Goal: Task Accomplishment & Management: Use online tool/utility

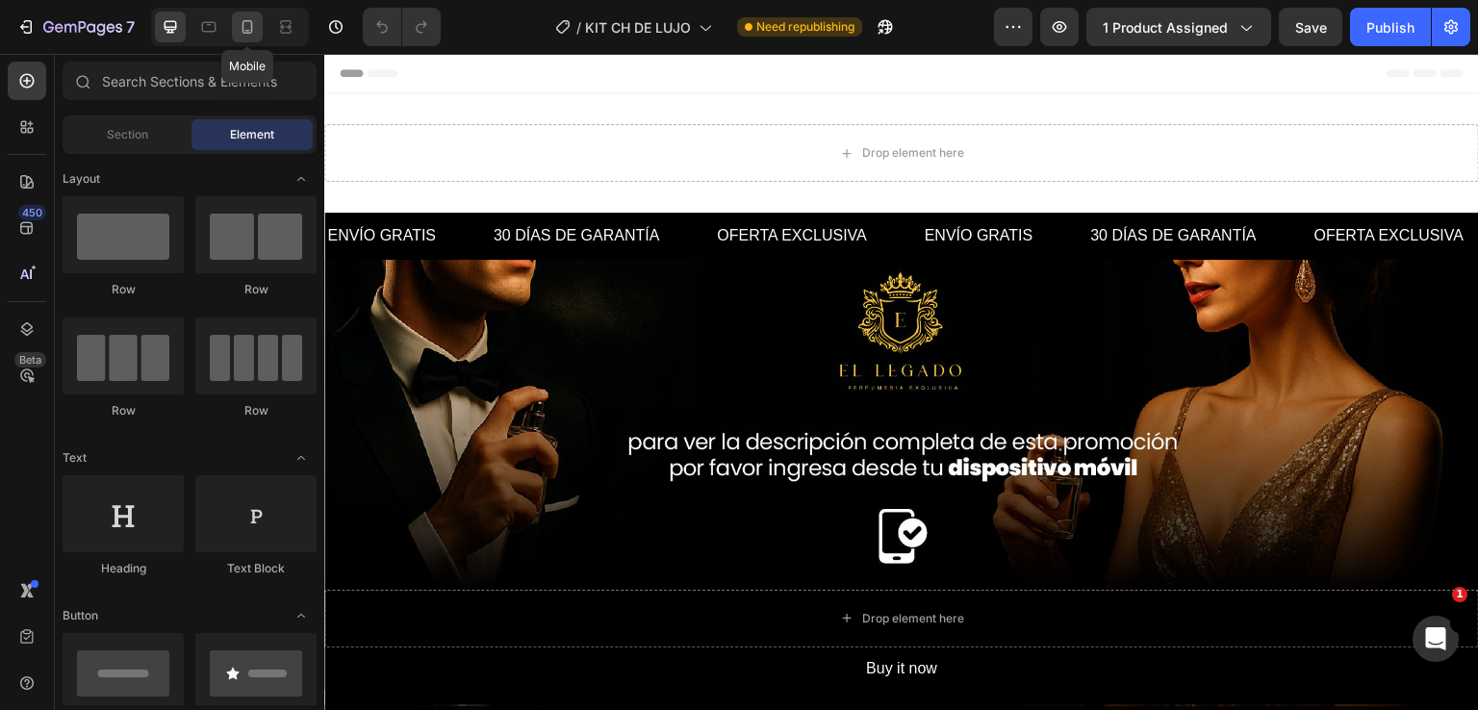
click at [246, 24] on icon at bounding box center [247, 26] width 19 height 19
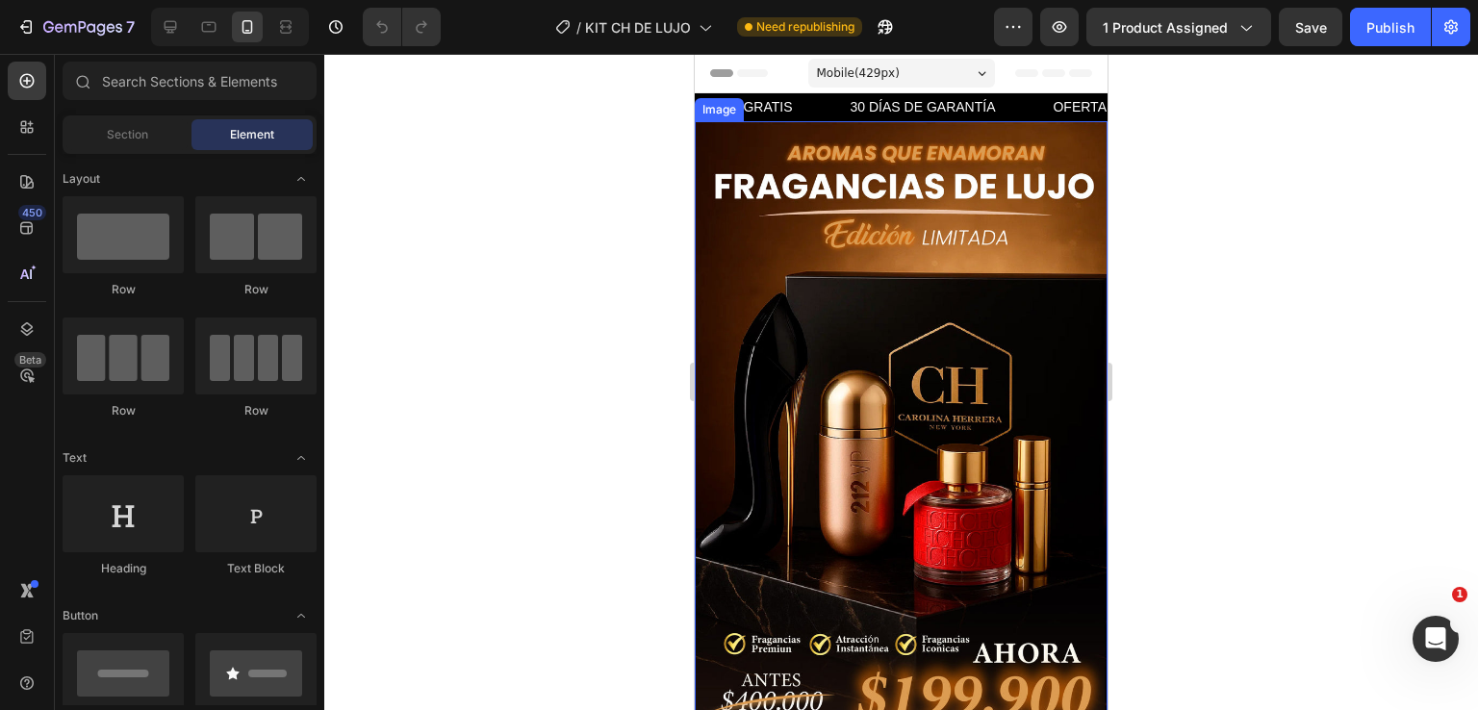
click at [998, 328] on img at bounding box center [901, 431] width 413 height 620
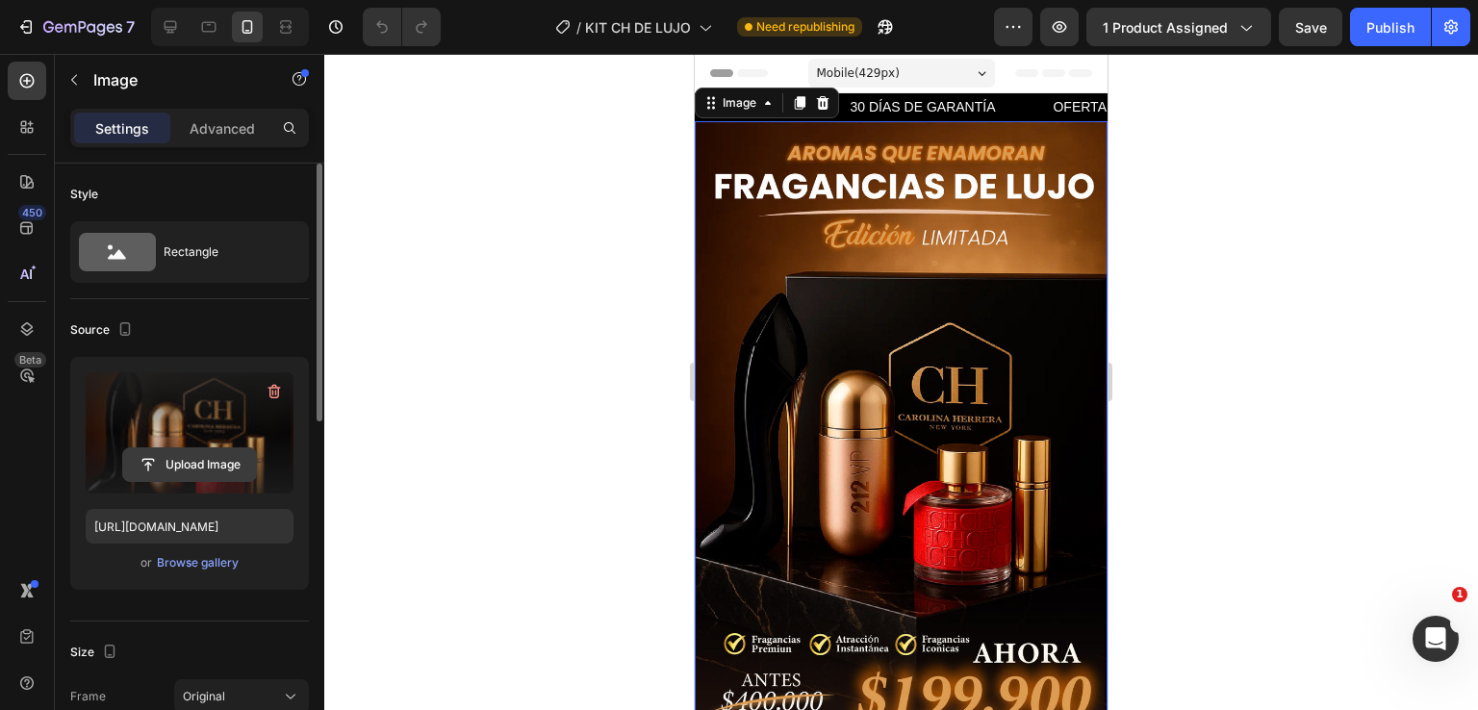
click at [154, 461] on input "file" at bounding box center [189, 465] width 133 height 33
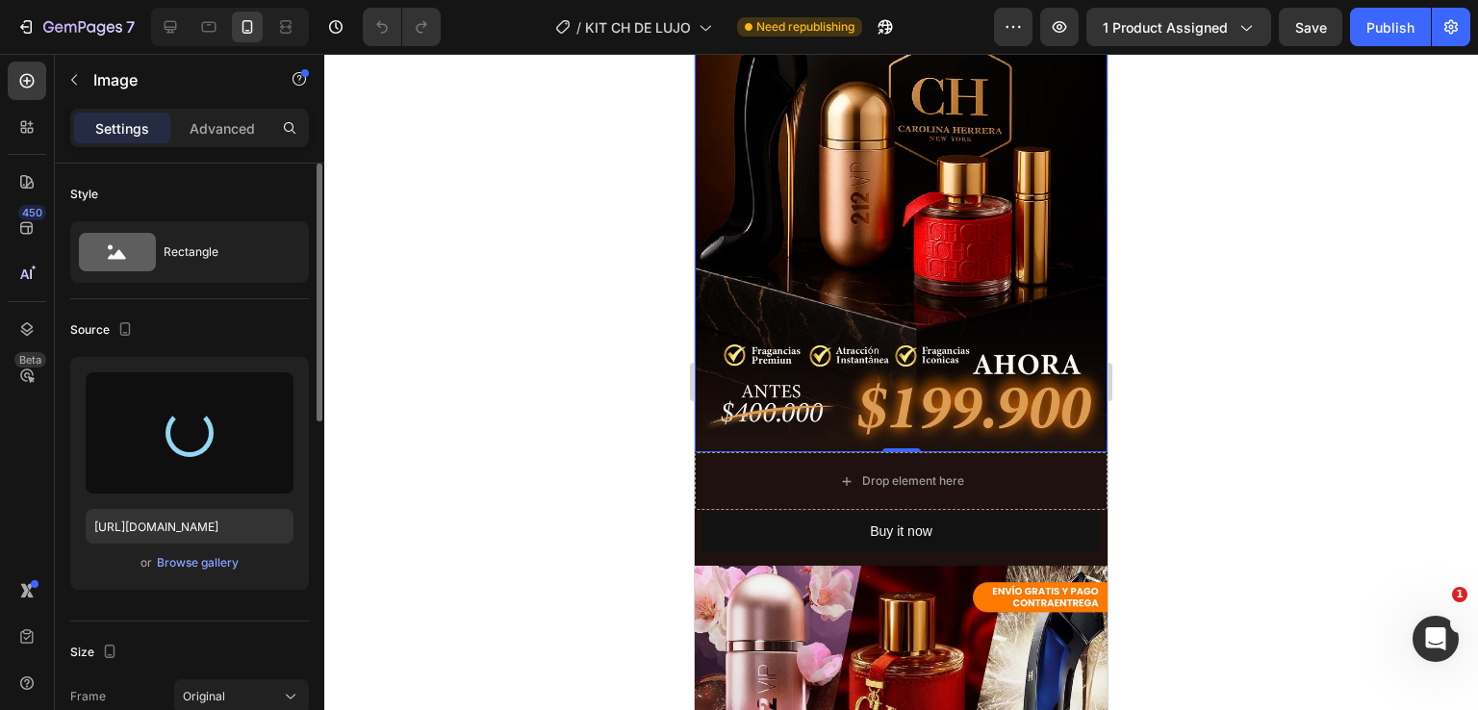
type input "[URL][DOMAIN_NAME]"
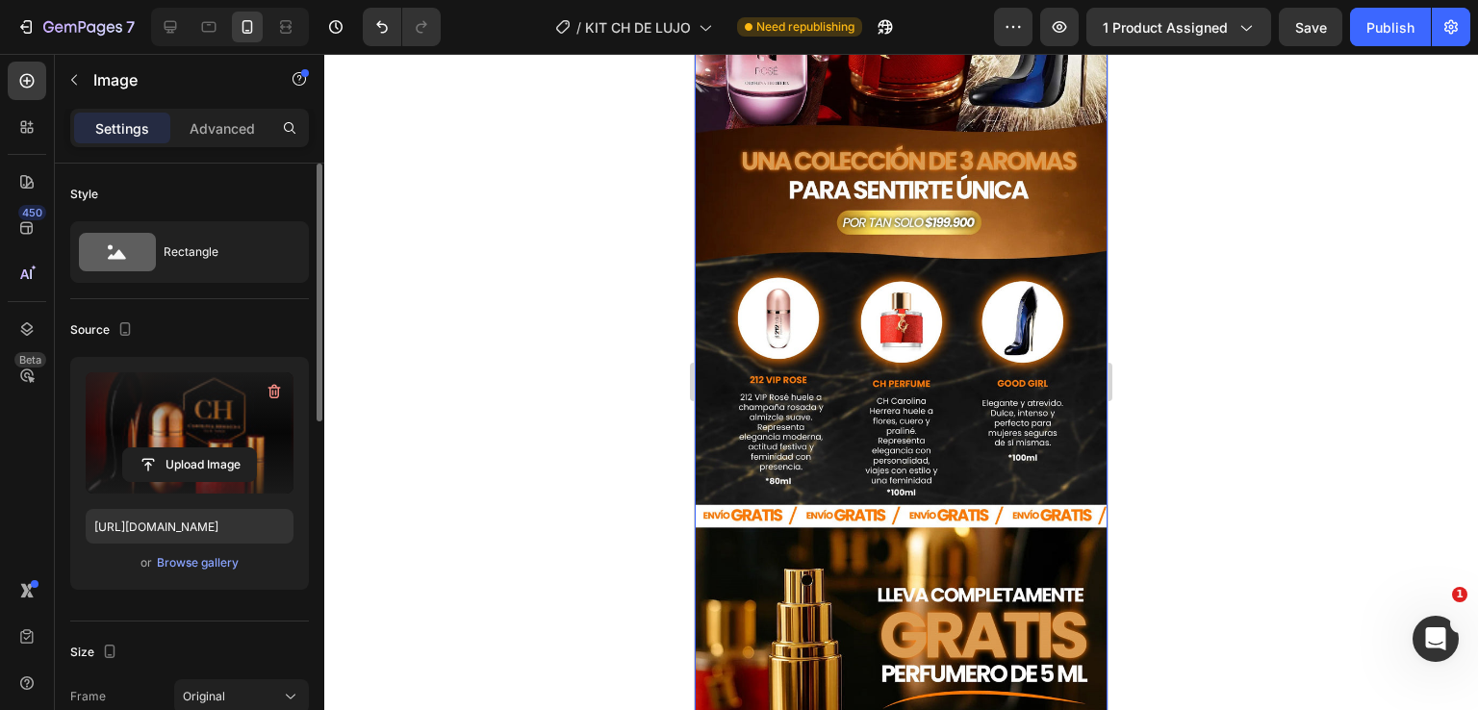
scroll to position [866, 0]
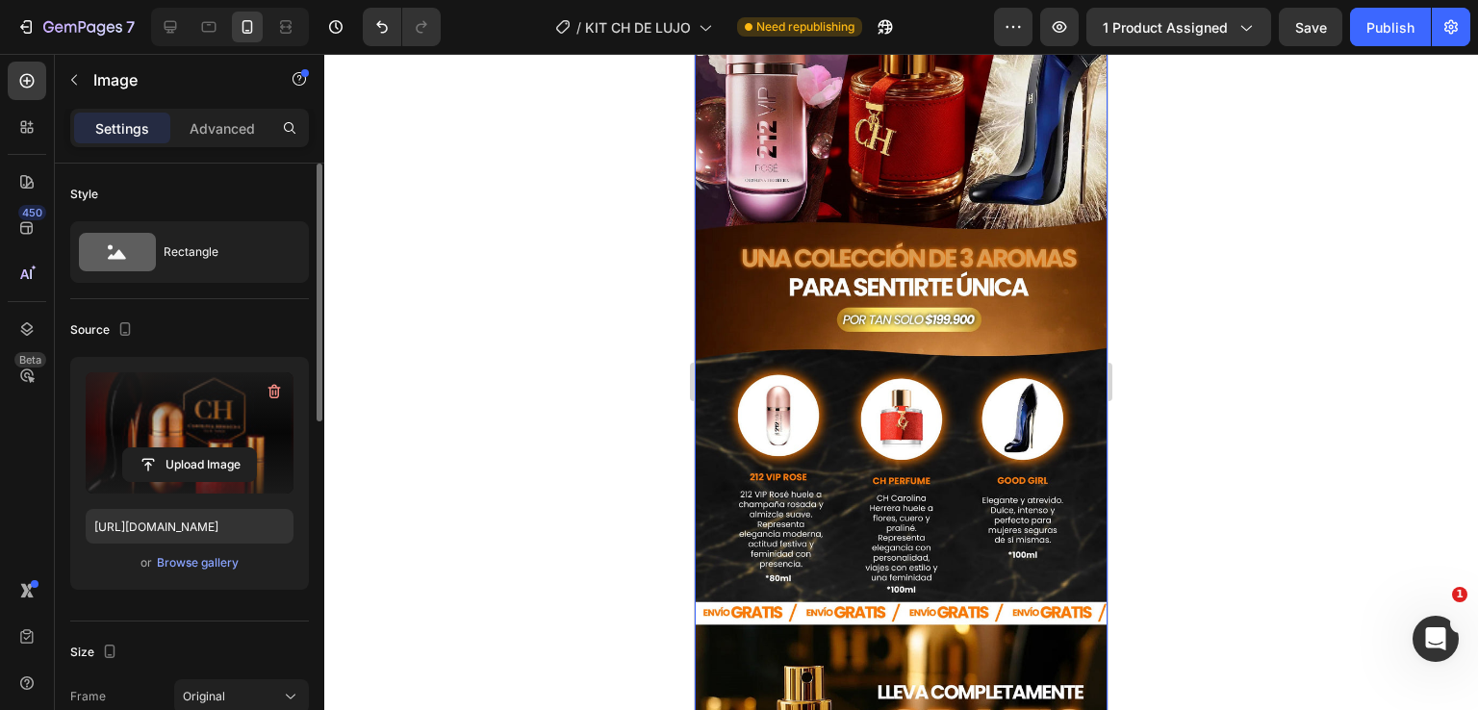
click at [859, 359] on img at bounding box center [901, 471] width 413 height 966
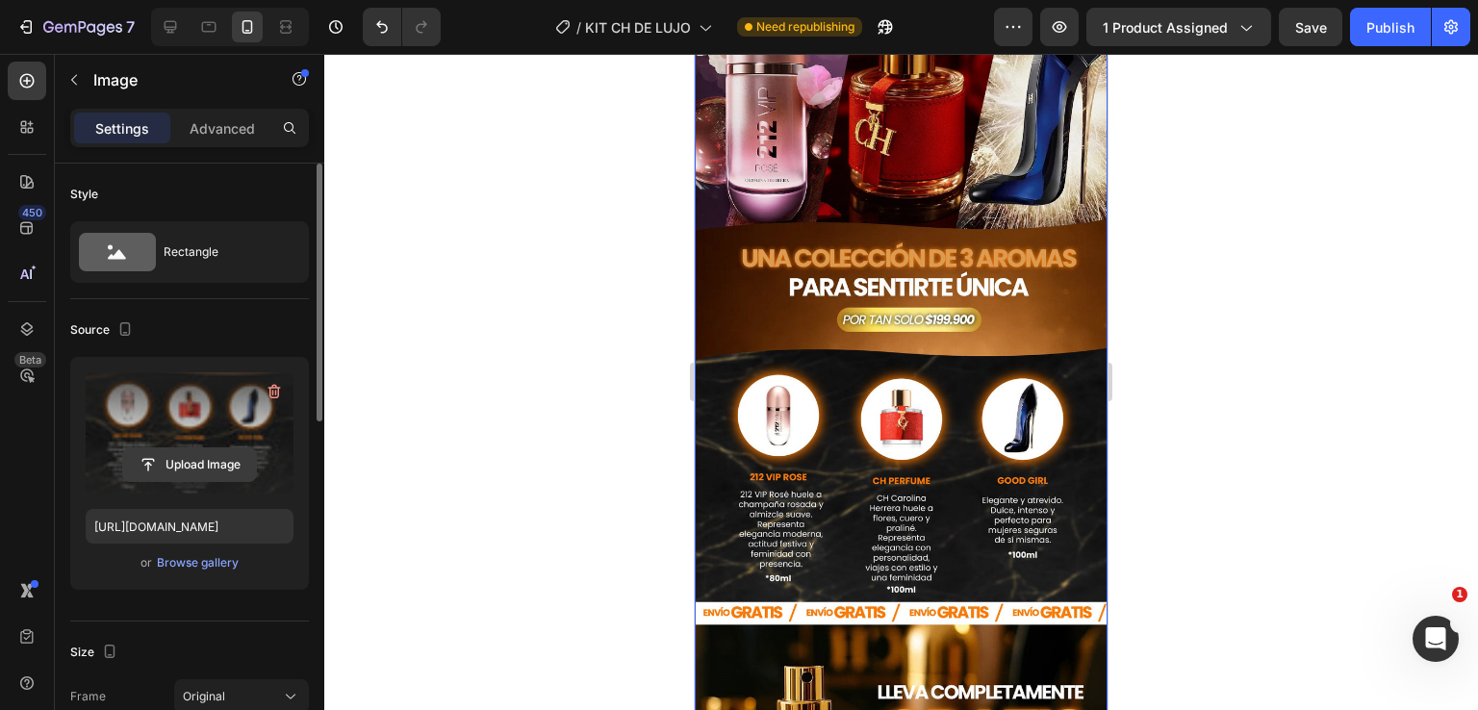
click at [185, 463] on input "file" at bounding box center [189, 465] width 133 height 33
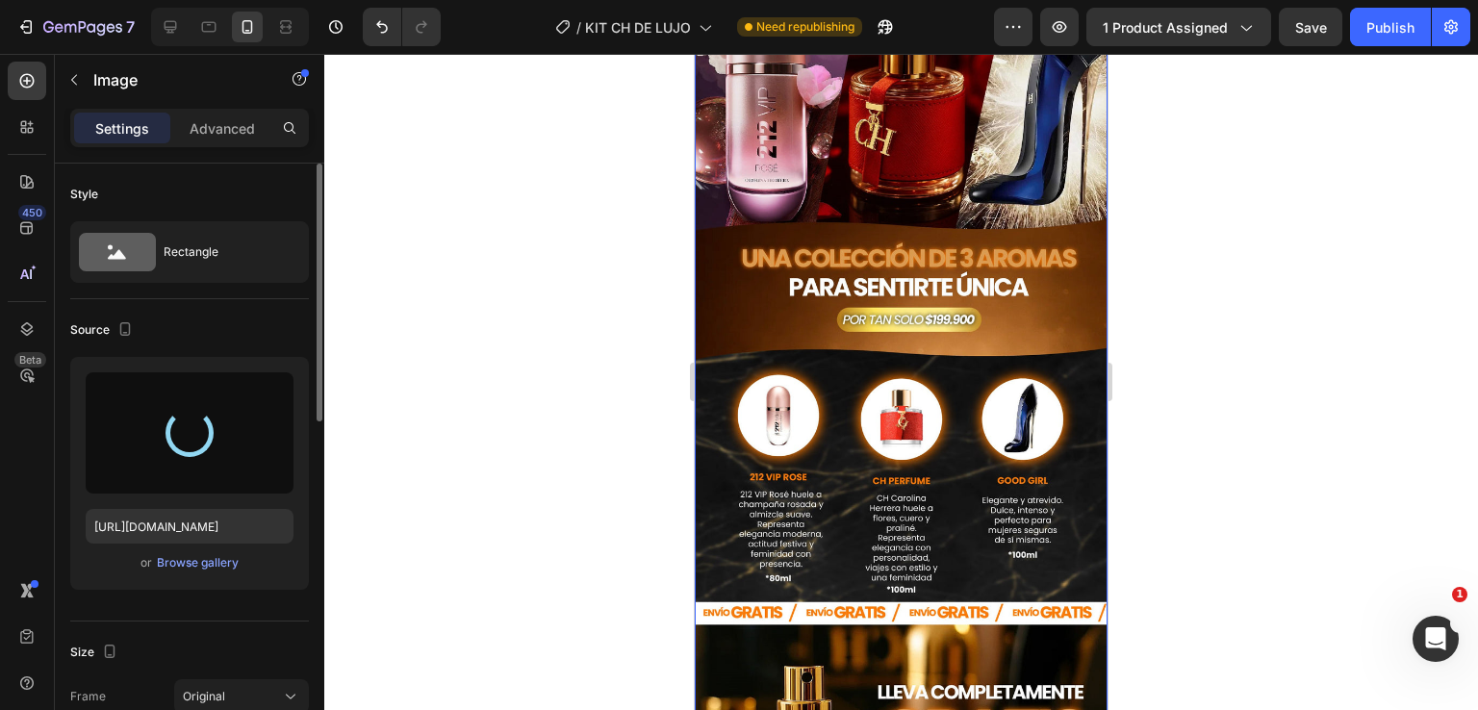
type input "[URL][DOMAIN_NAME]"
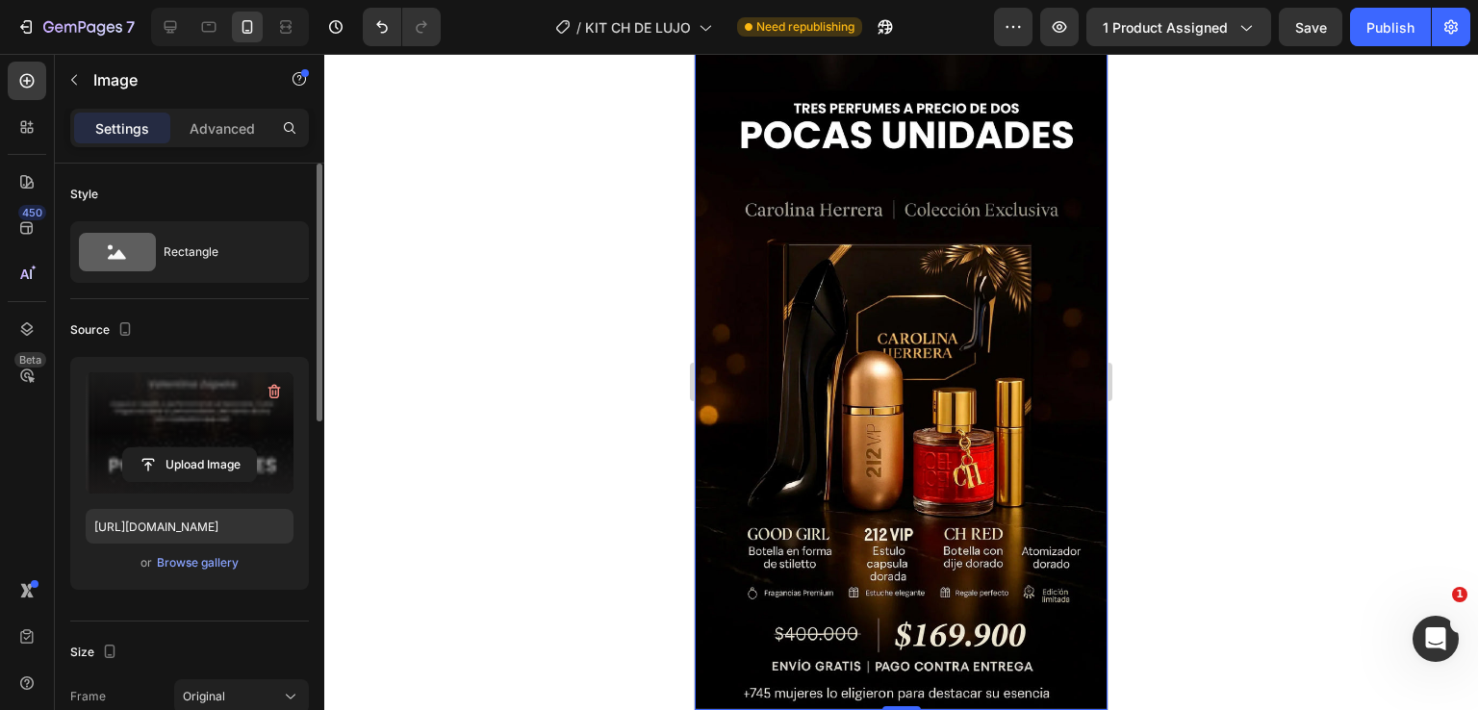
scroll to position [1540, 0]
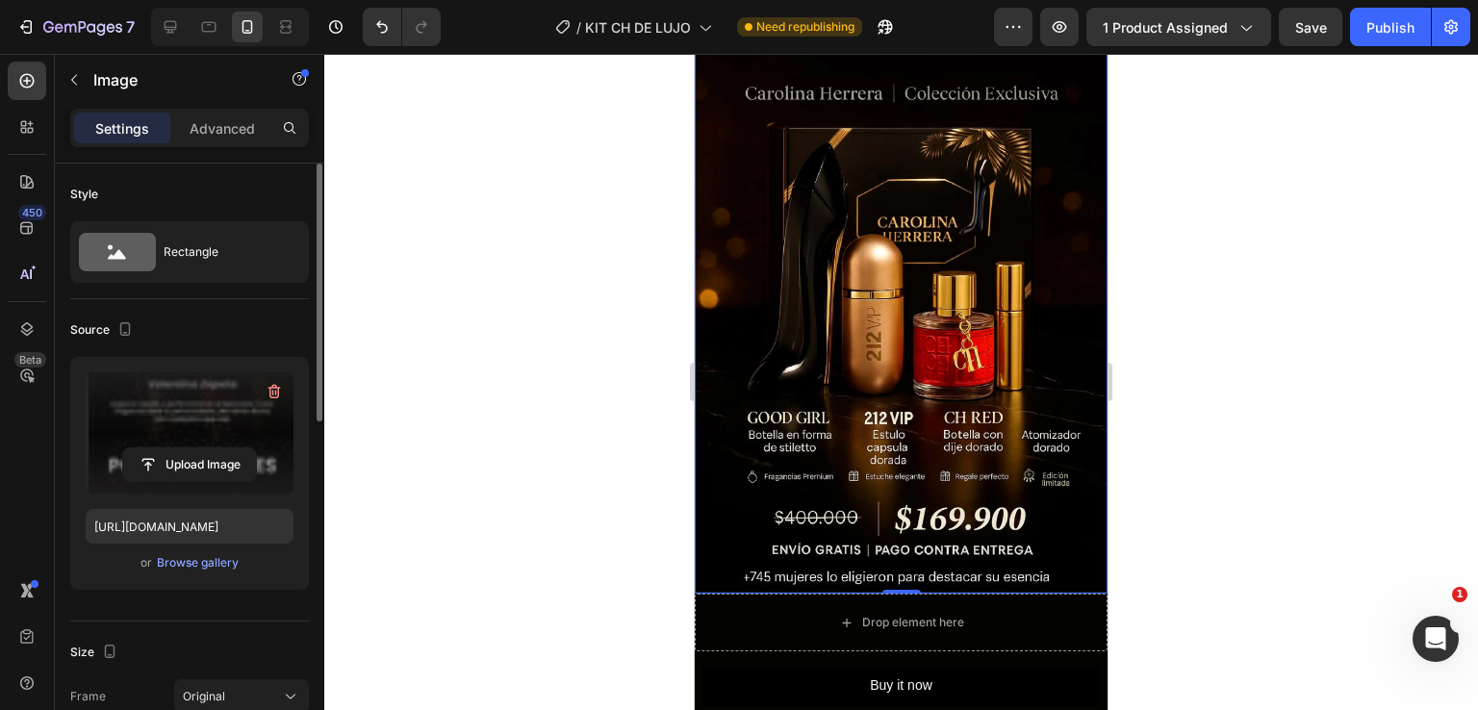
click at [216, 471] on input "file" at bounding box center [189, 465] width 133 height 33
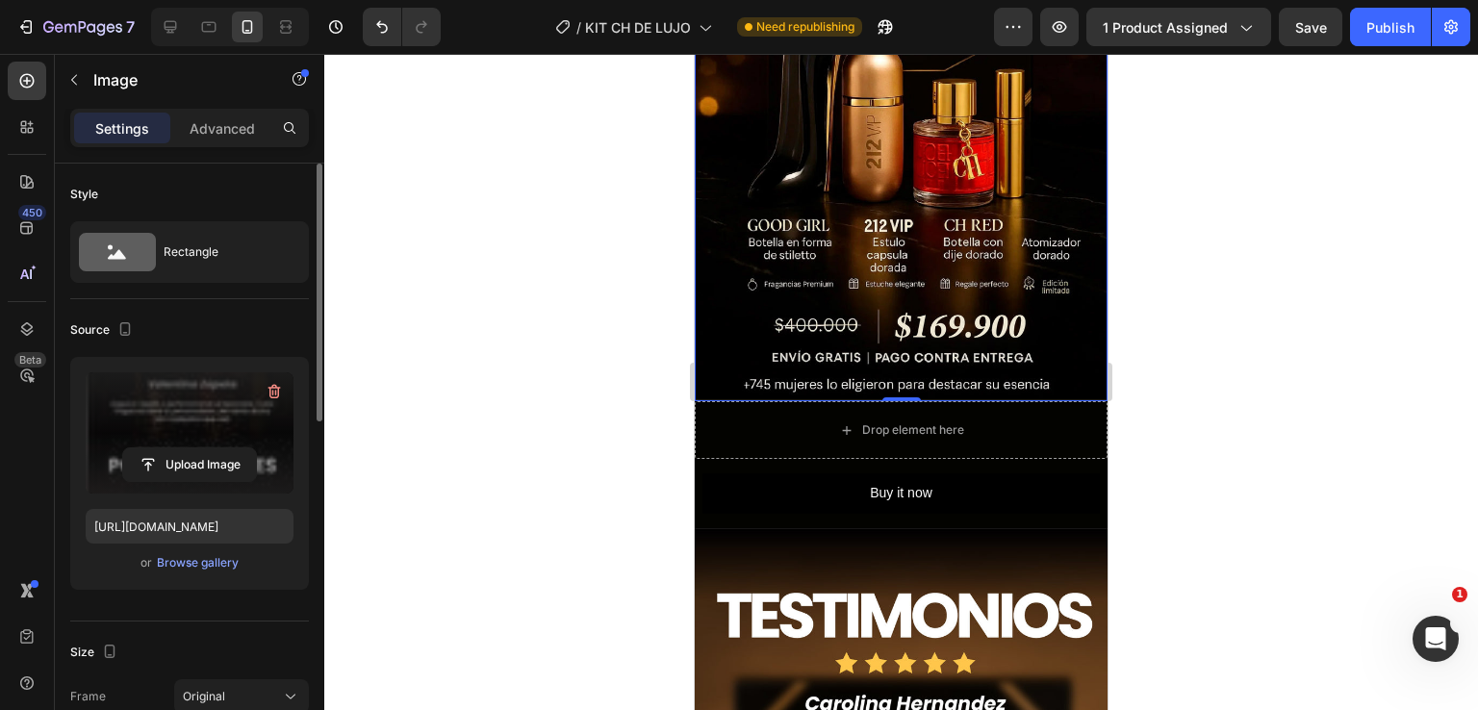
scroll to position [2021, 0]
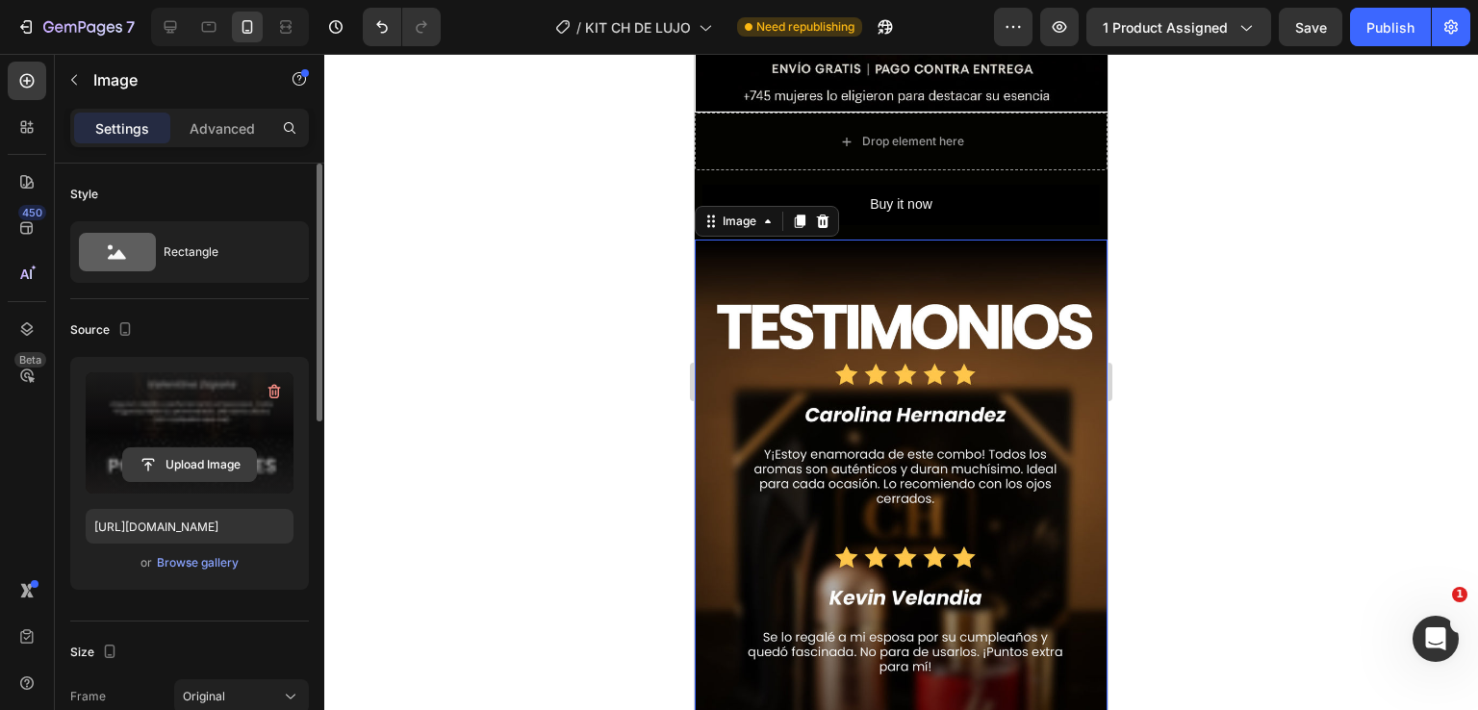
click at [206, 467] on input "file" at bounding box center [189, 465] width 133 height 33
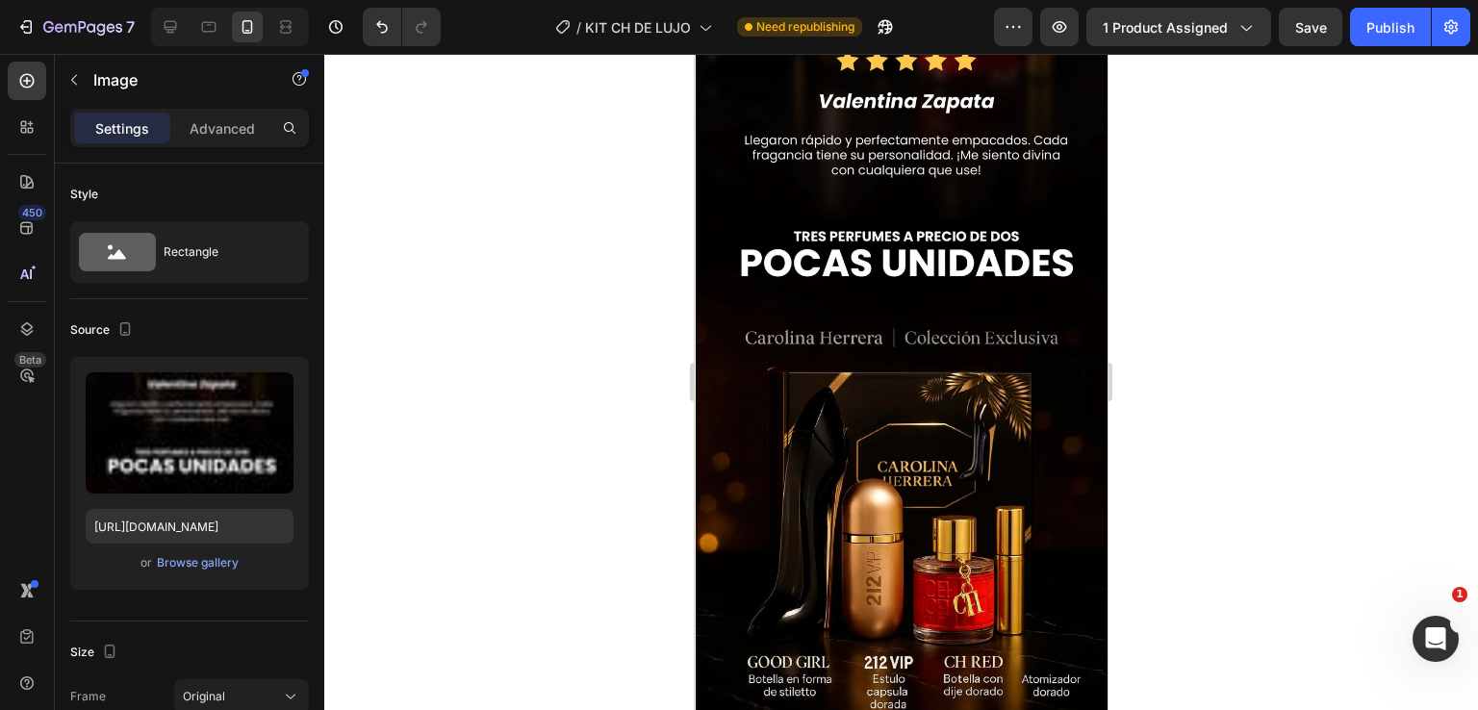
scroll to position [1251, 0]
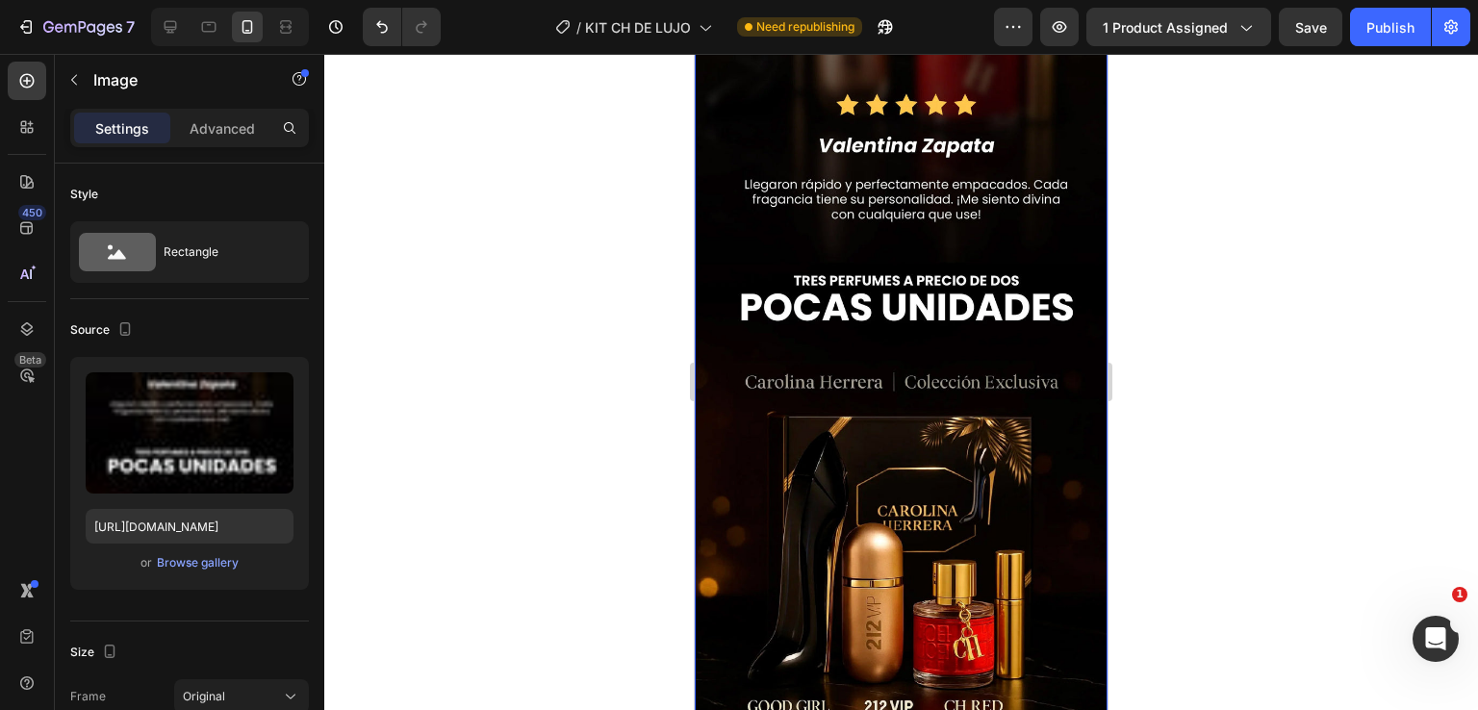
click at [911, 412] on img at bounding box center [901, 242] width 413 height 1279
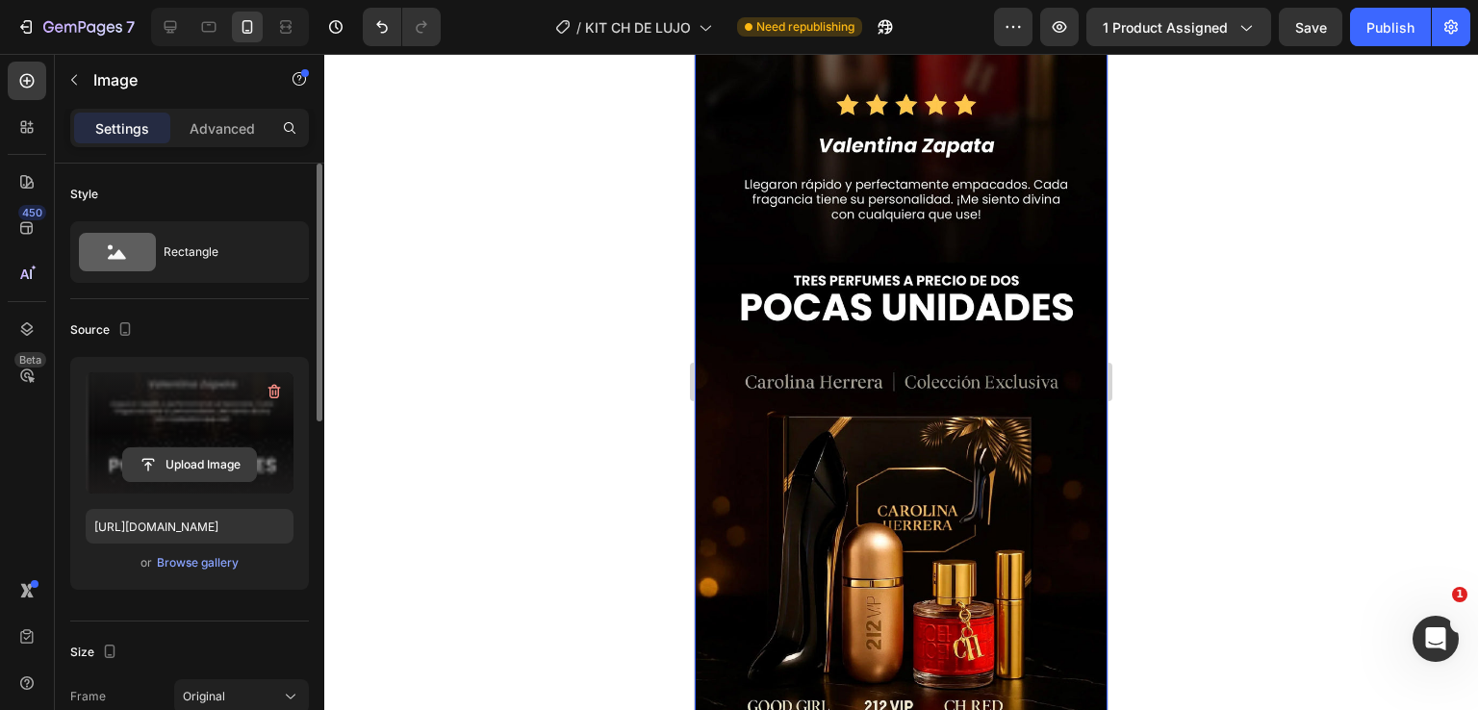
click at [178, 463] on input "file" at bounding box center [189, 465] width 133 height 33
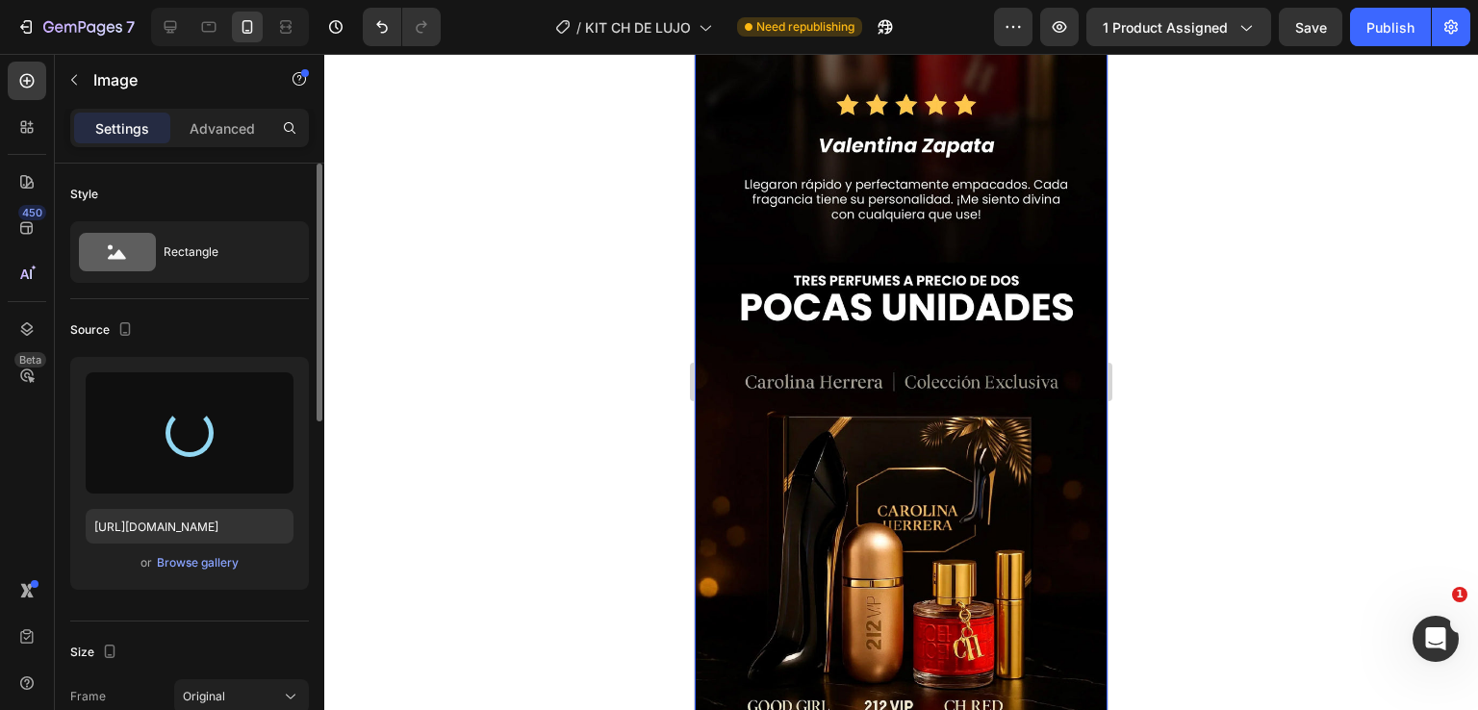
type input "[URL][DOMAIN_NAME]"
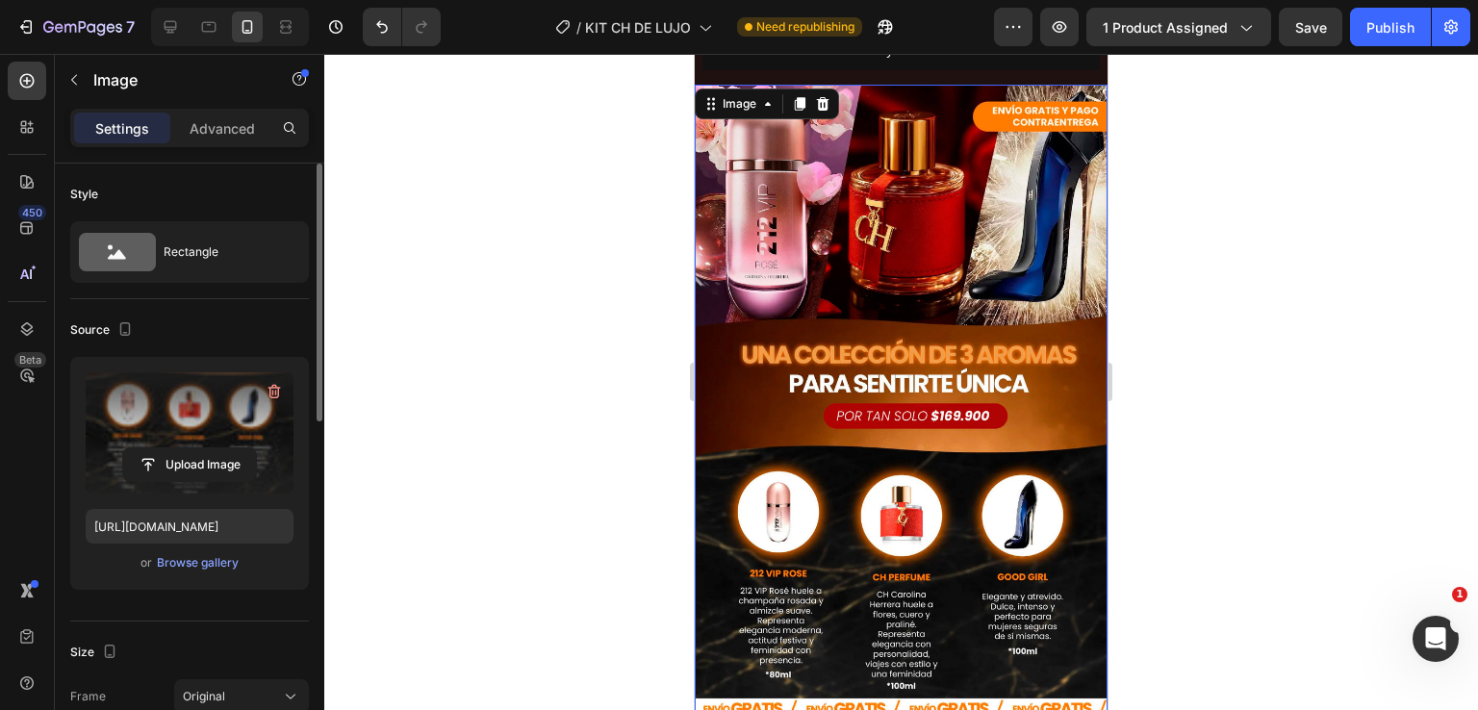
scroll to position [385, 0]
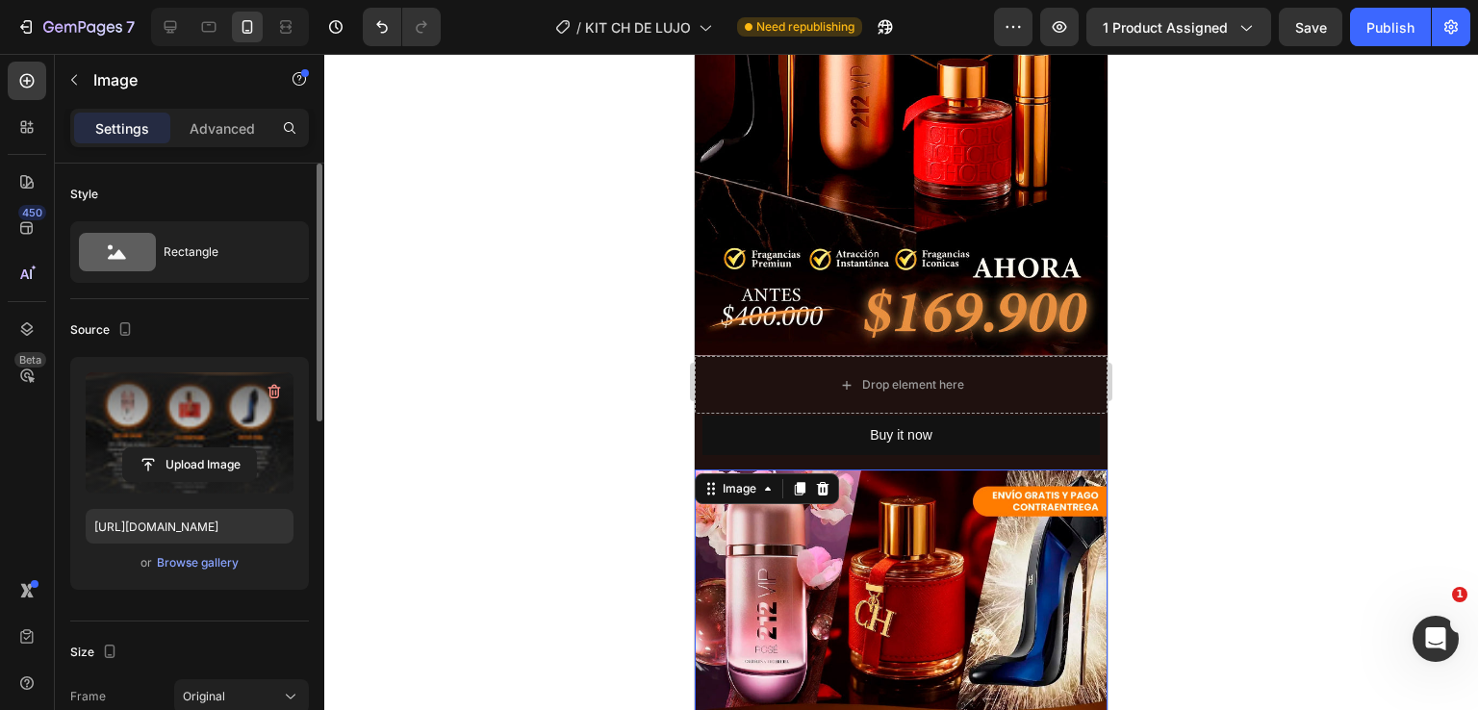
click at [551, 370] on div at bounding box center [901, 382] width 1154 height 656
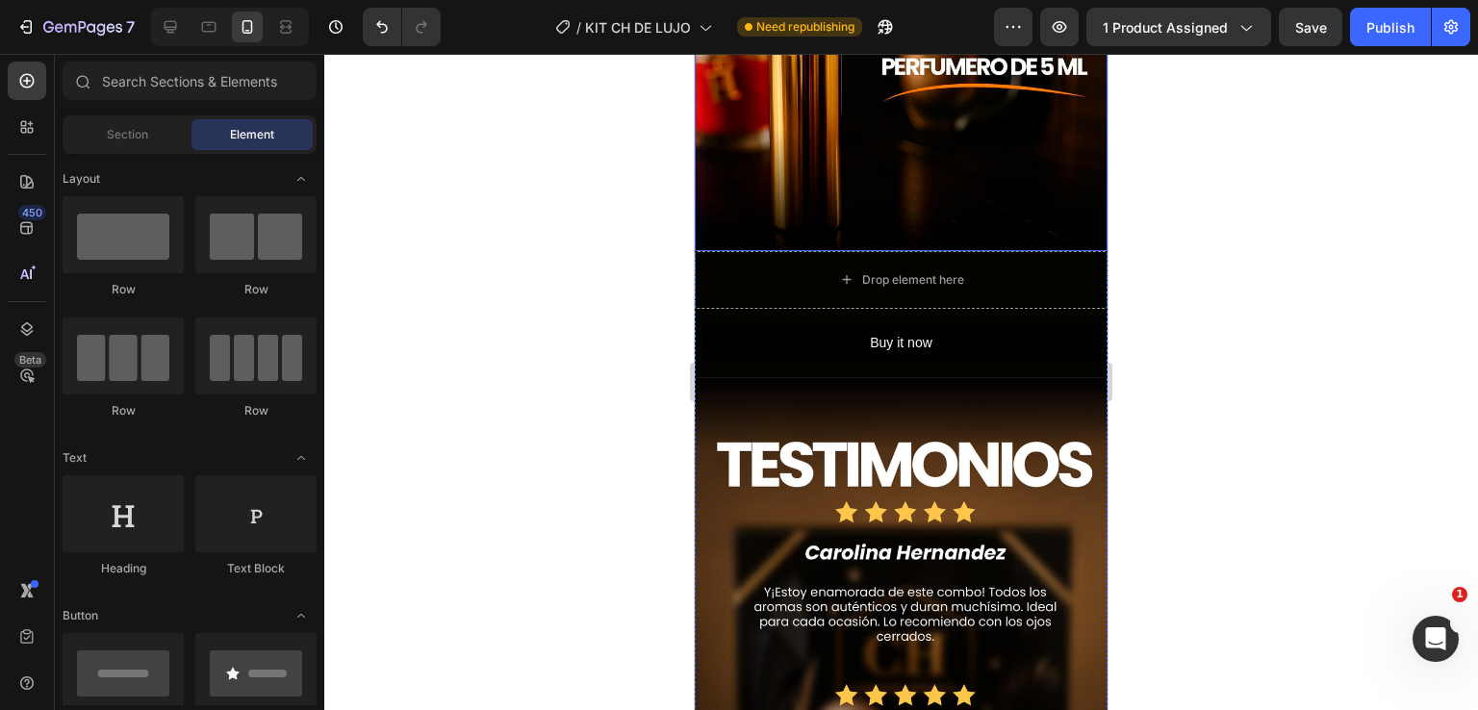
scroll to position [1860, 0]
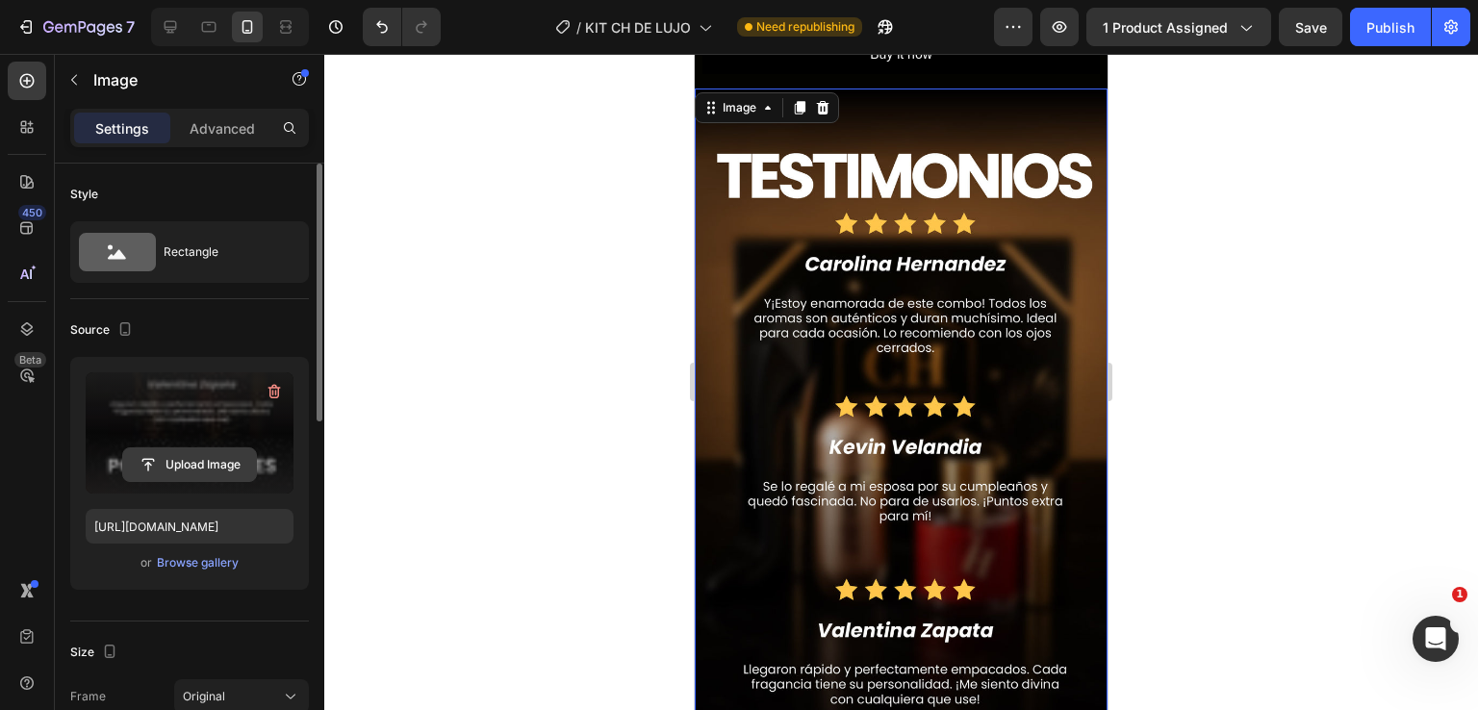
click at [177, 455] on input "file" at bounding box center [189, 465] width 133 height 33
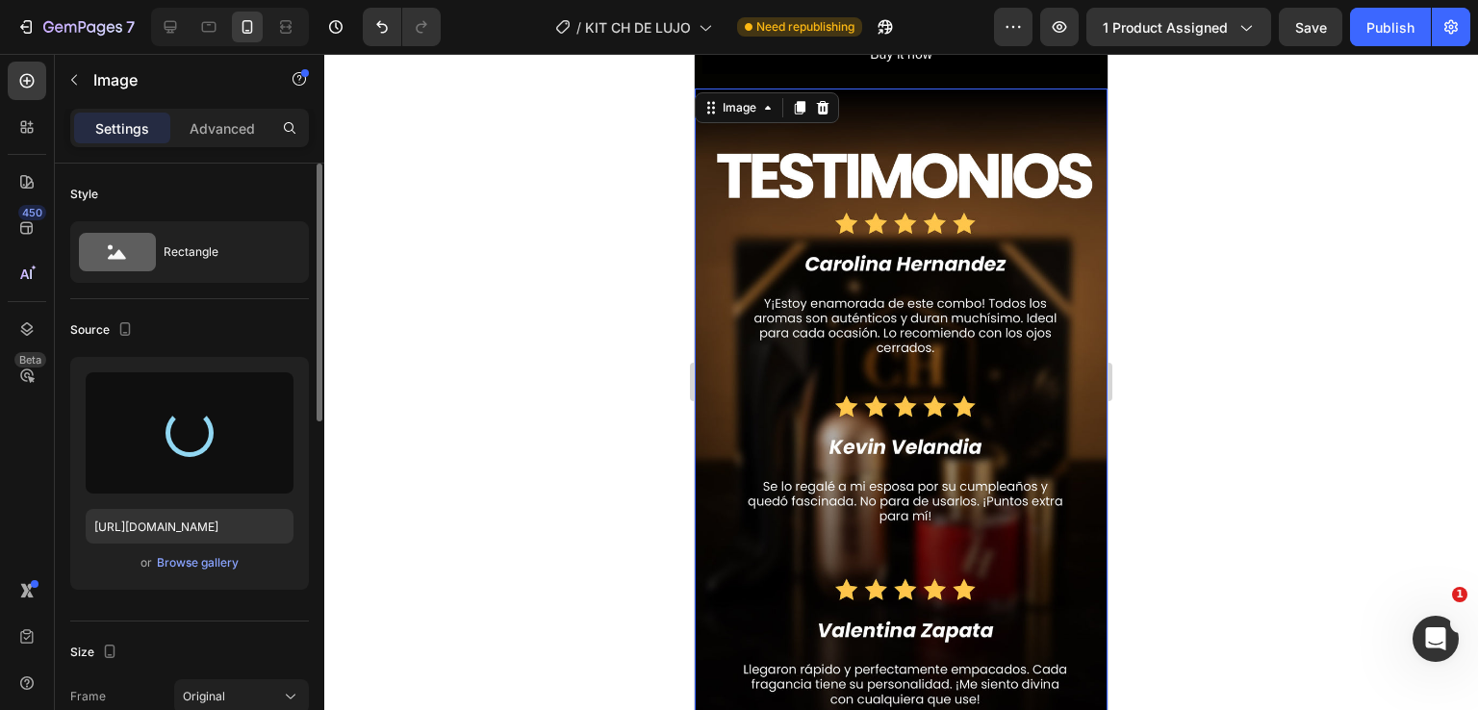
type input "[URL][DOMAIN_NAME]"
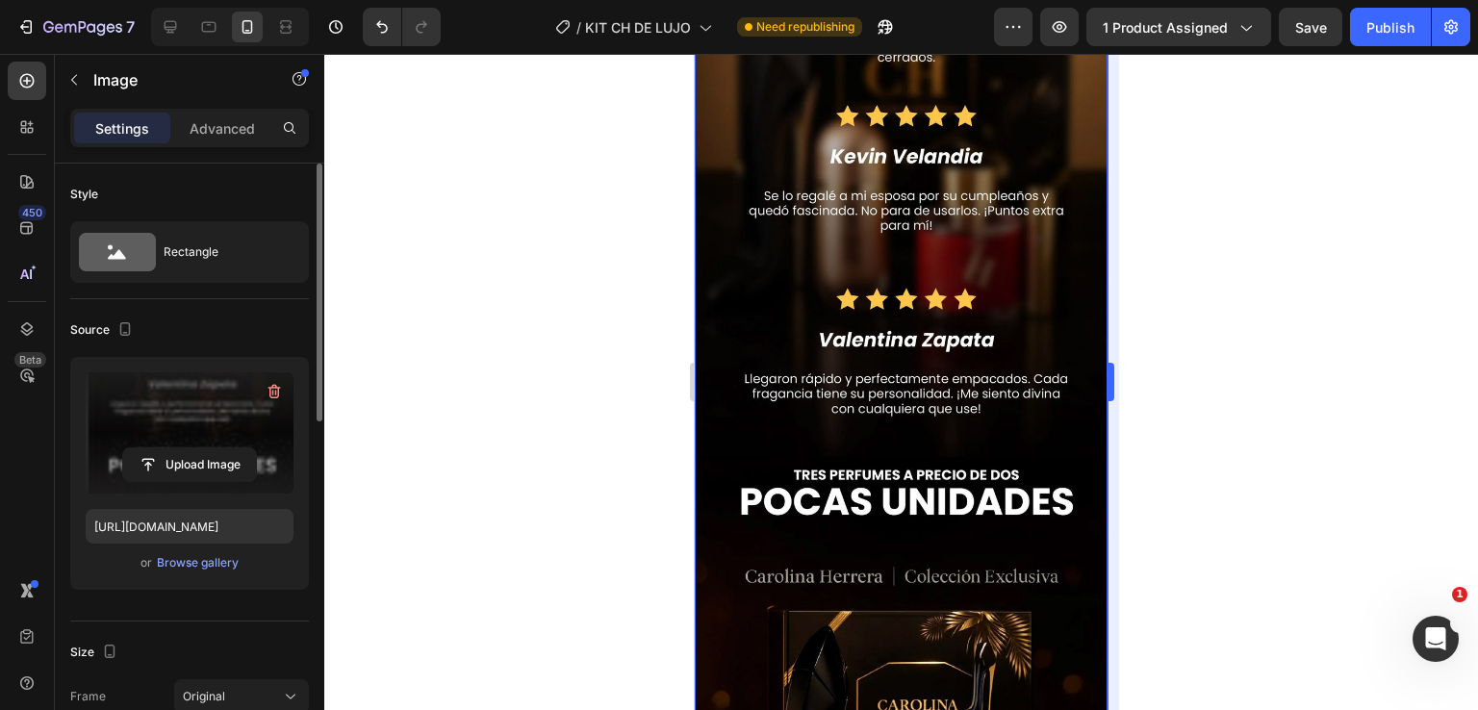
scroll to position [2149, 0]
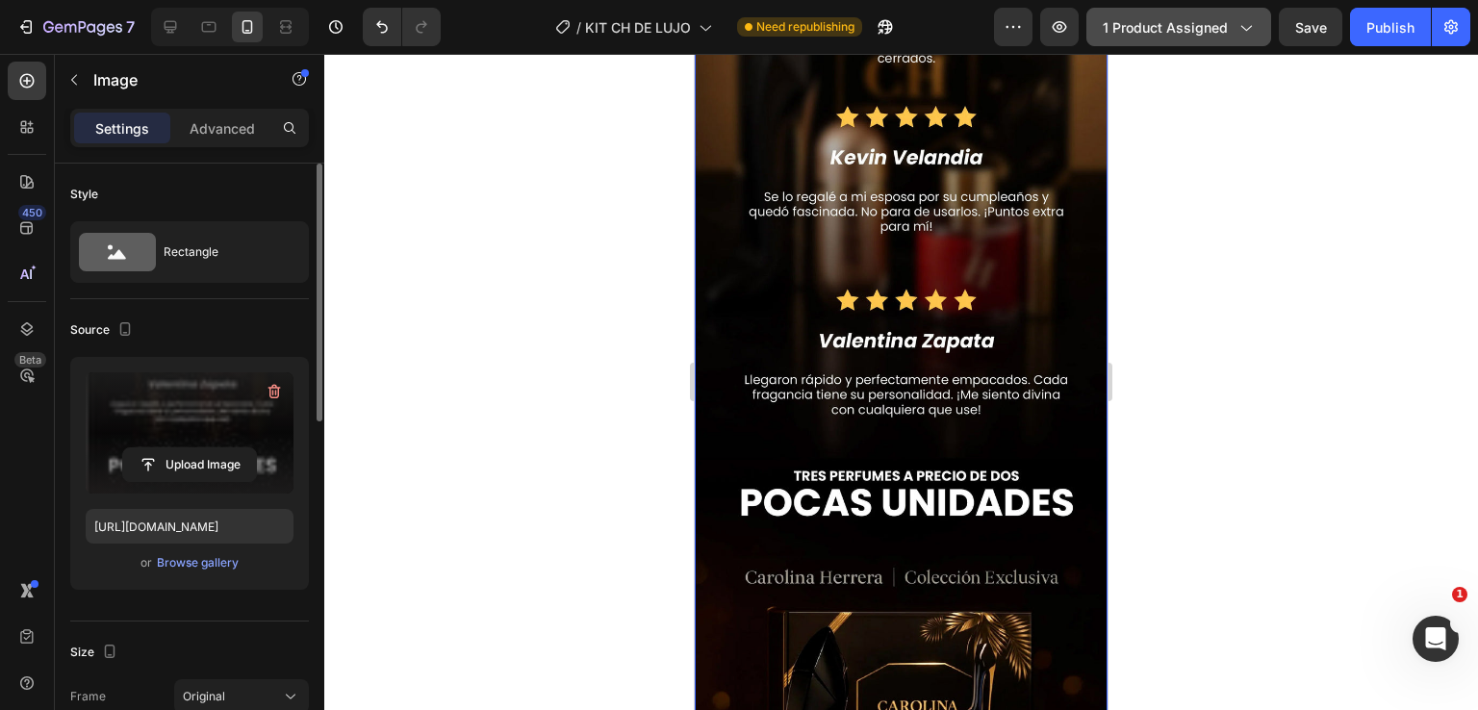
click at [1142, 15] on button "1 product assigned" at bounding box center [1179, 27] width 185 height 39
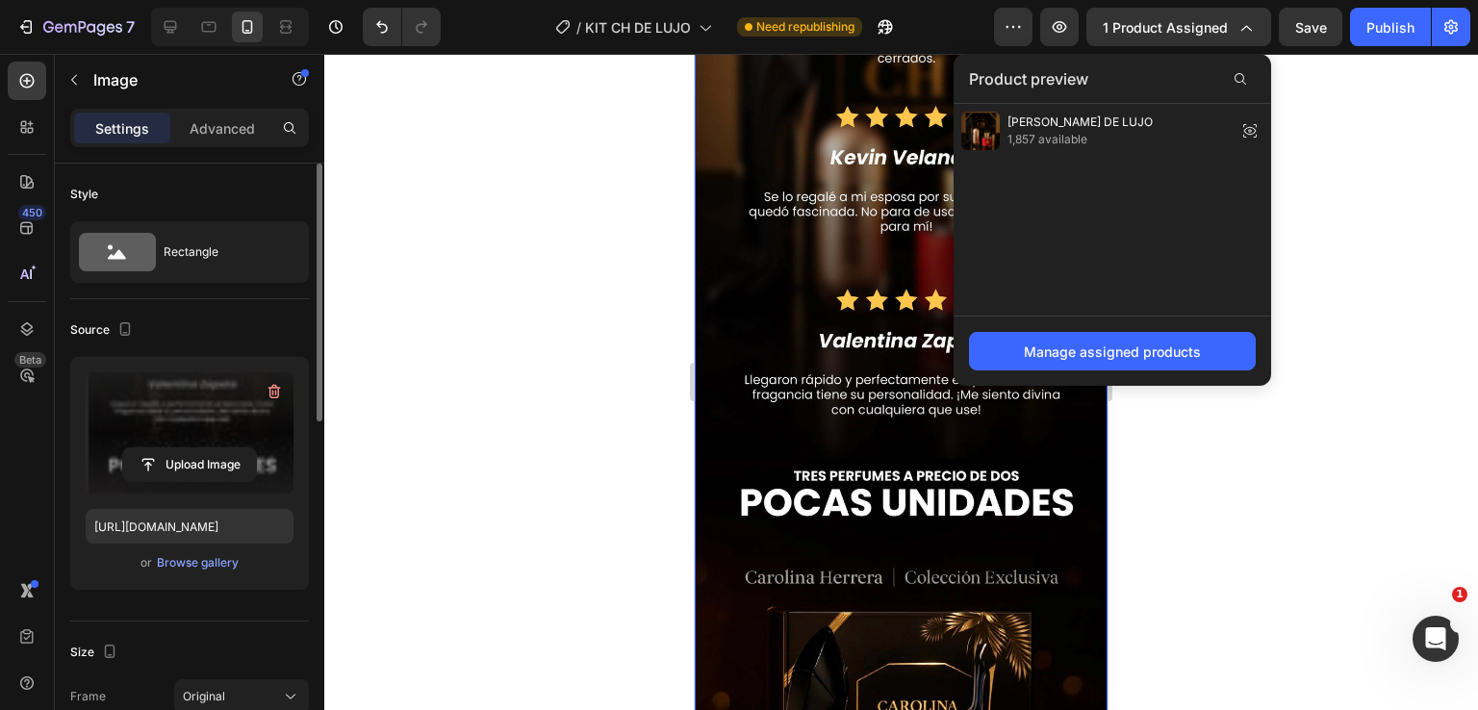
click at [1332, 78] on div at bounding box center [901, 382] width 1154 height 656
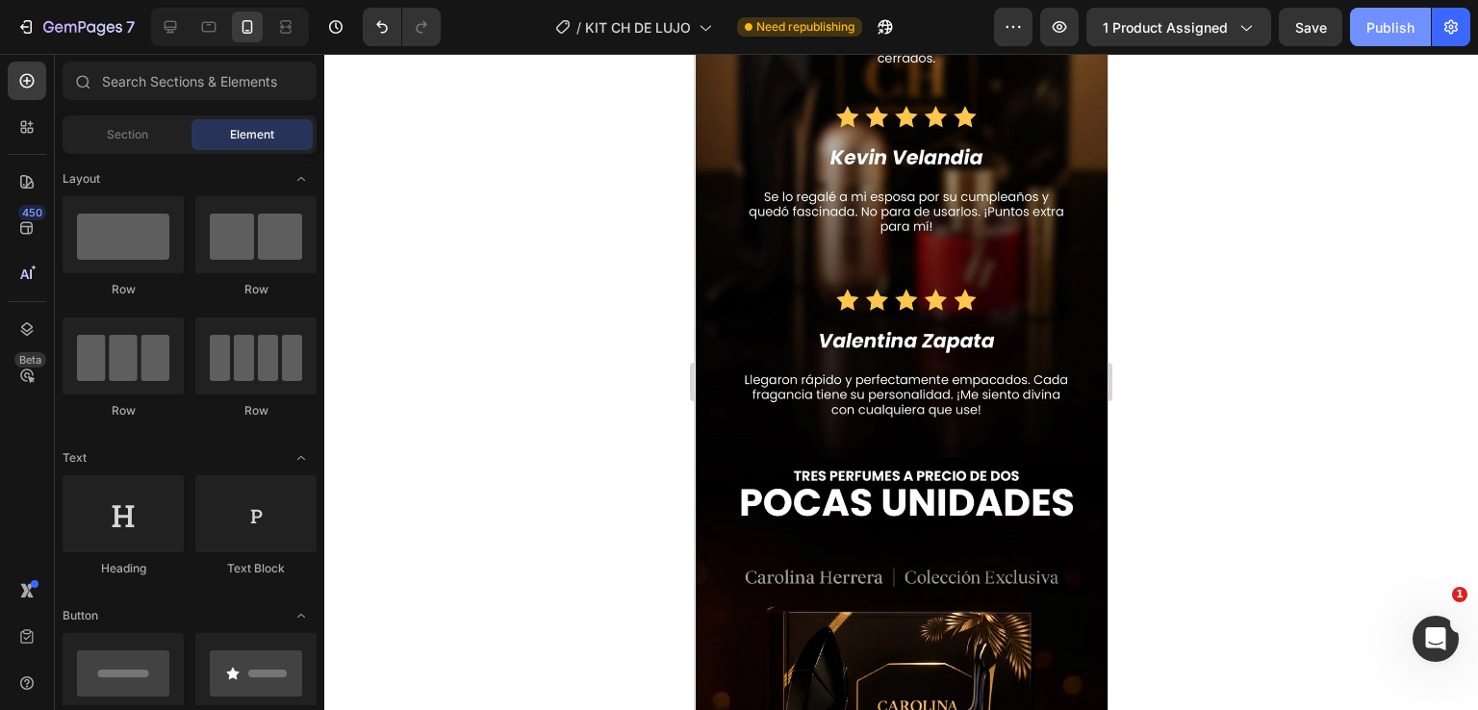
click at [1382, 22] on div "Publish" at bounding box center [1391, 27] width 48 height 20
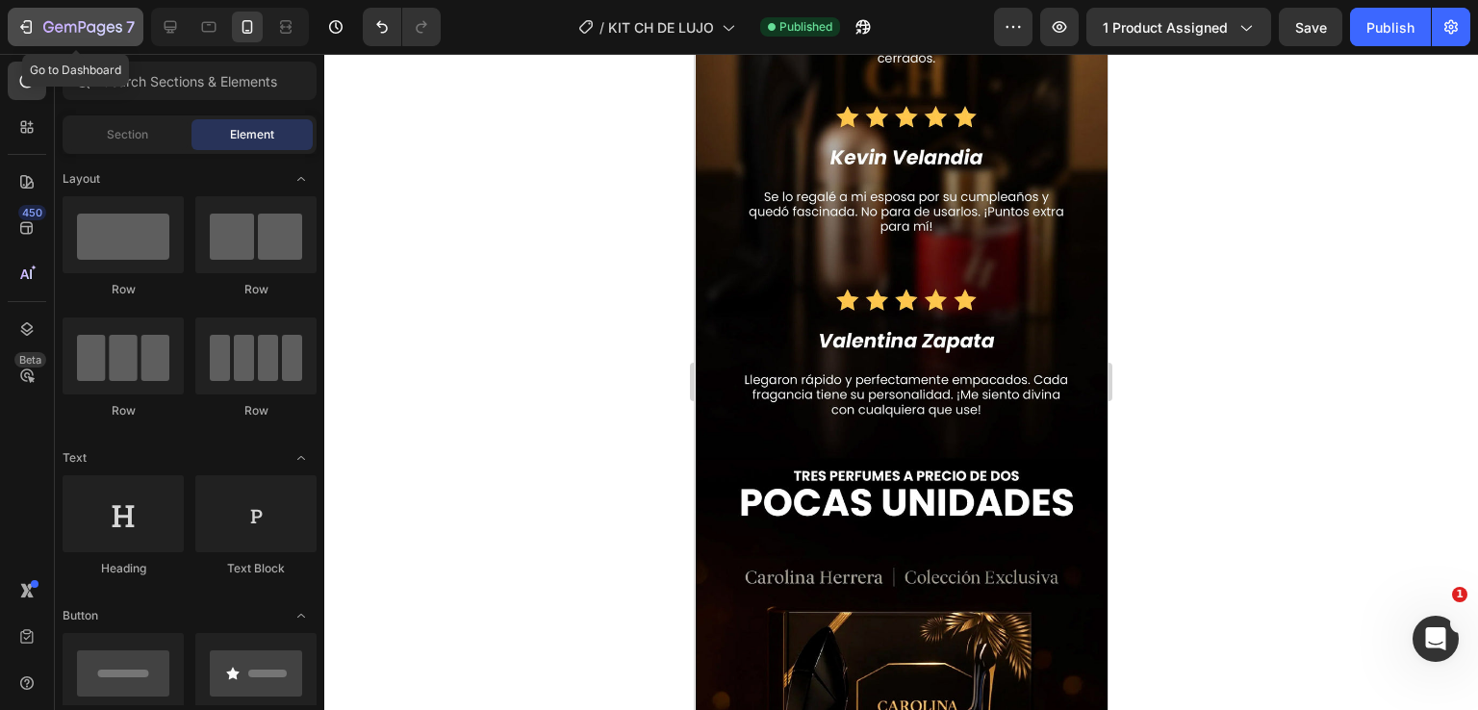
click at [26, 28] on icon "button" at bounding box center [25, 26] width 19 height 19
